Goal: Book appointment/travel/reservation

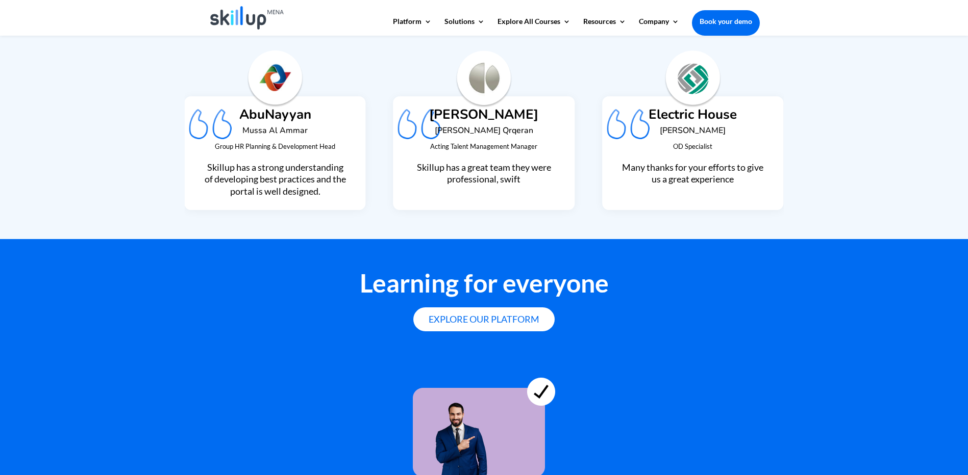
scroll to position [2652, 0]
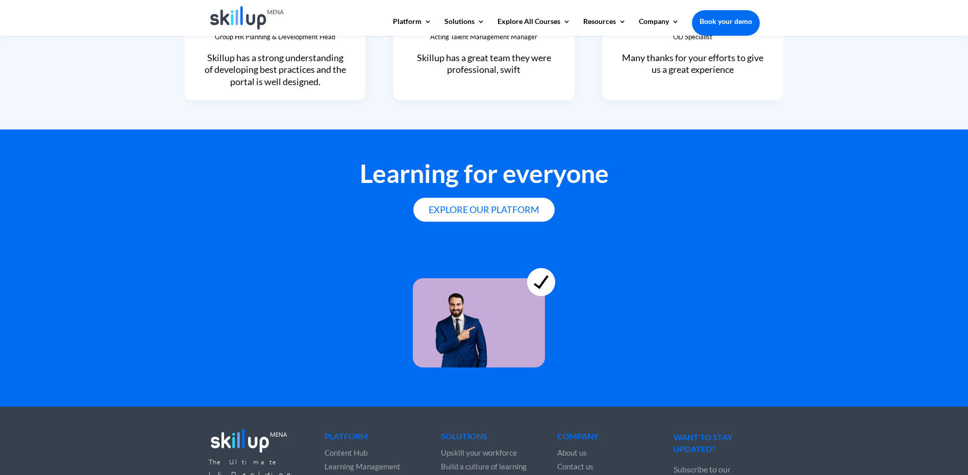
click at [553, 100] on link "Leadership Skills" at bounding box center [559, 98] width 102 height 20
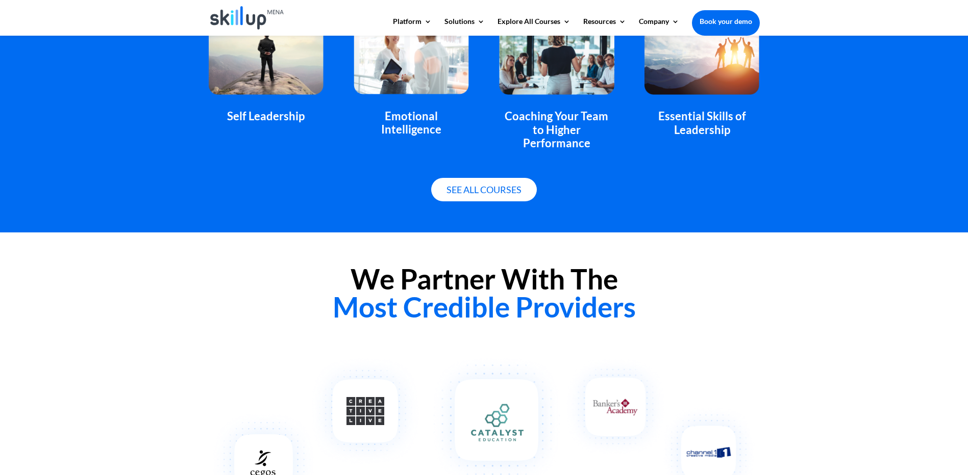
scroll to position [714, 0]
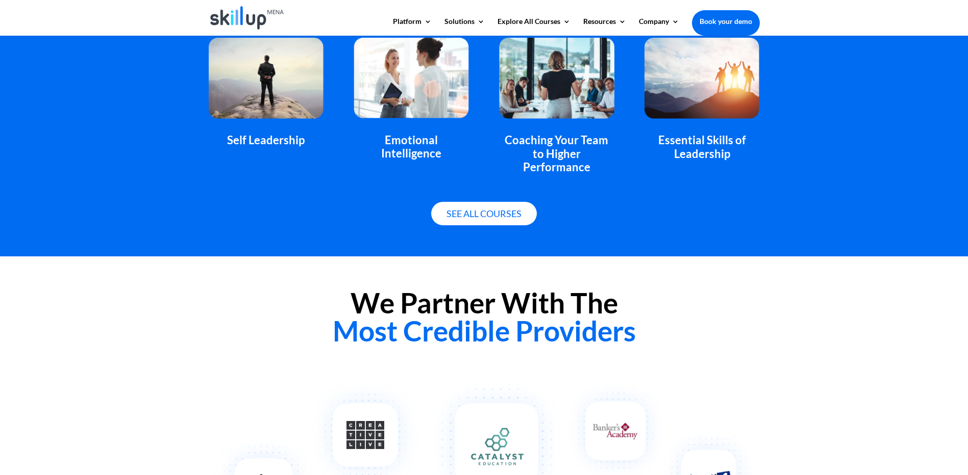
drag, startPoint x: 489, startPoint y: 205, endPoint x: 490, endPoint y: 199, distance: 5.6
click at [489, 205] on link "See all courses" at bounding box center [484, 214] width 106 height 24
